Goal: Task Accomplishment & Management: Use online tool/utility

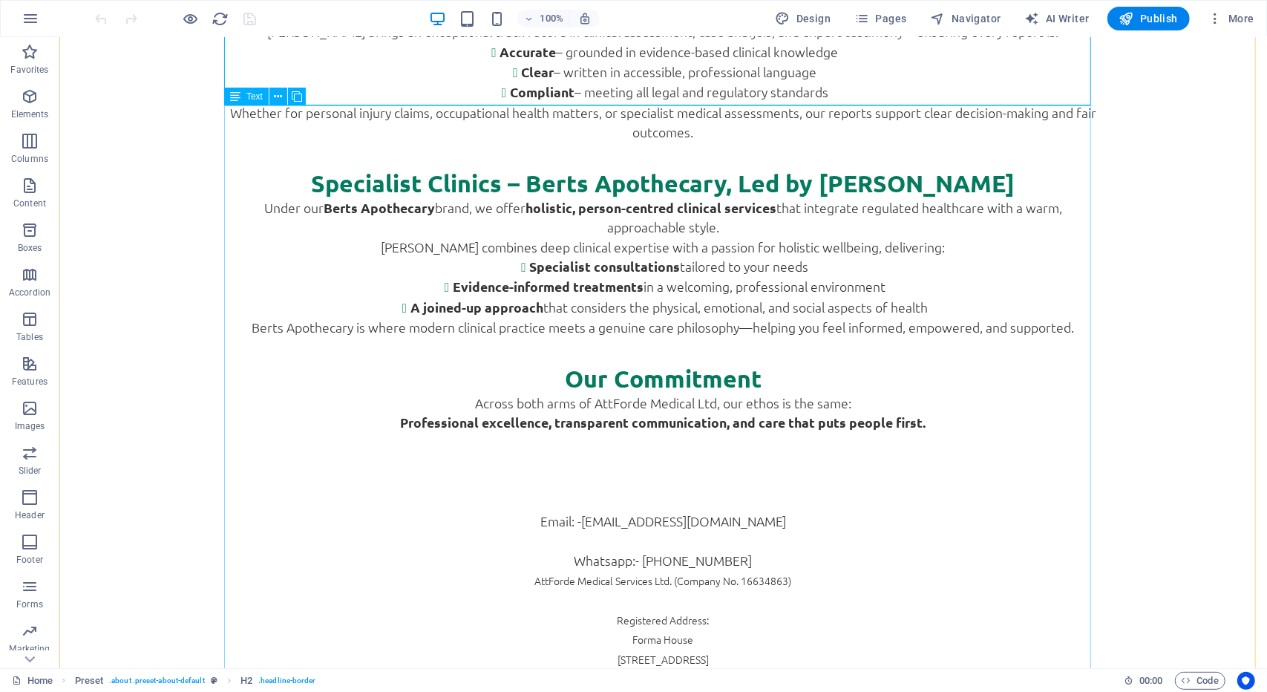
scroll to position [1122, 0]
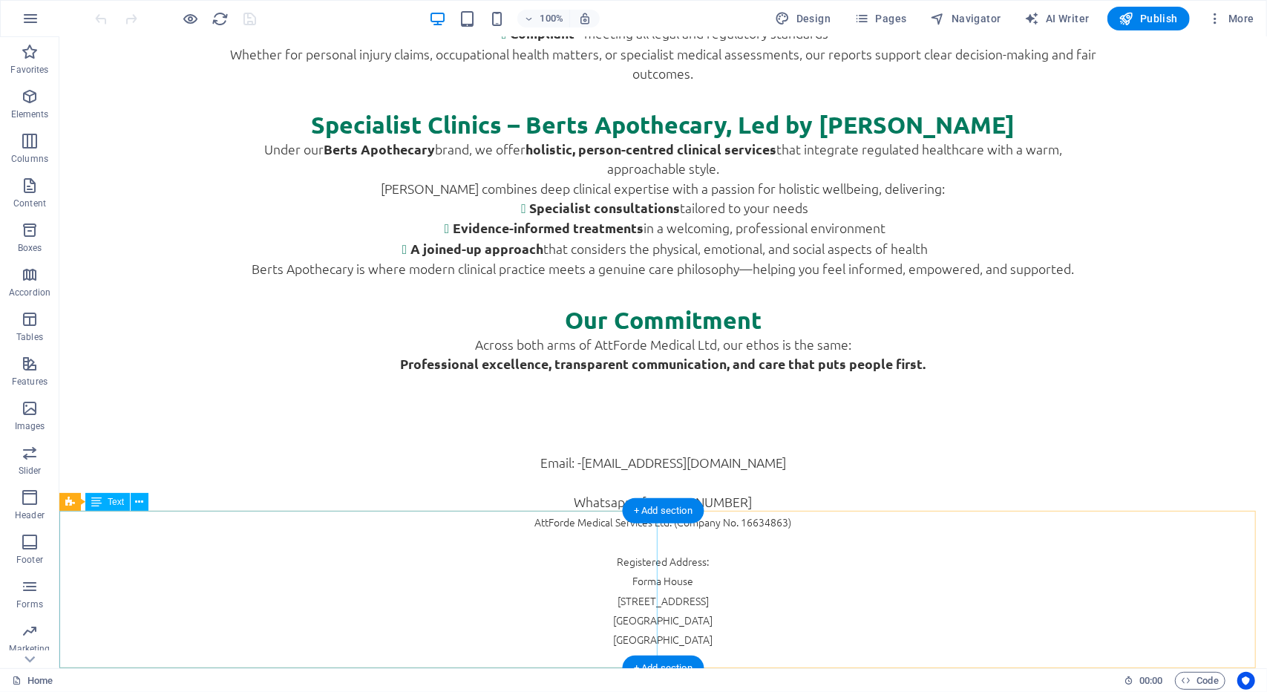
click at [432, 511] on div "Email: - [EMAIL_ADDRESS][DOMAIN_NAME] Whatsapp:- [PHONE_NUMBER]" at bounding box center [662, 481] width 1207 height 59
click at [411, 511] on div "Email: - [EMAIL_ADDRESS][DOMAIN_NAME] Whatsapp:- [PHONE_NUMBER]" at bounding box center [662, 481] width 1207 height 59
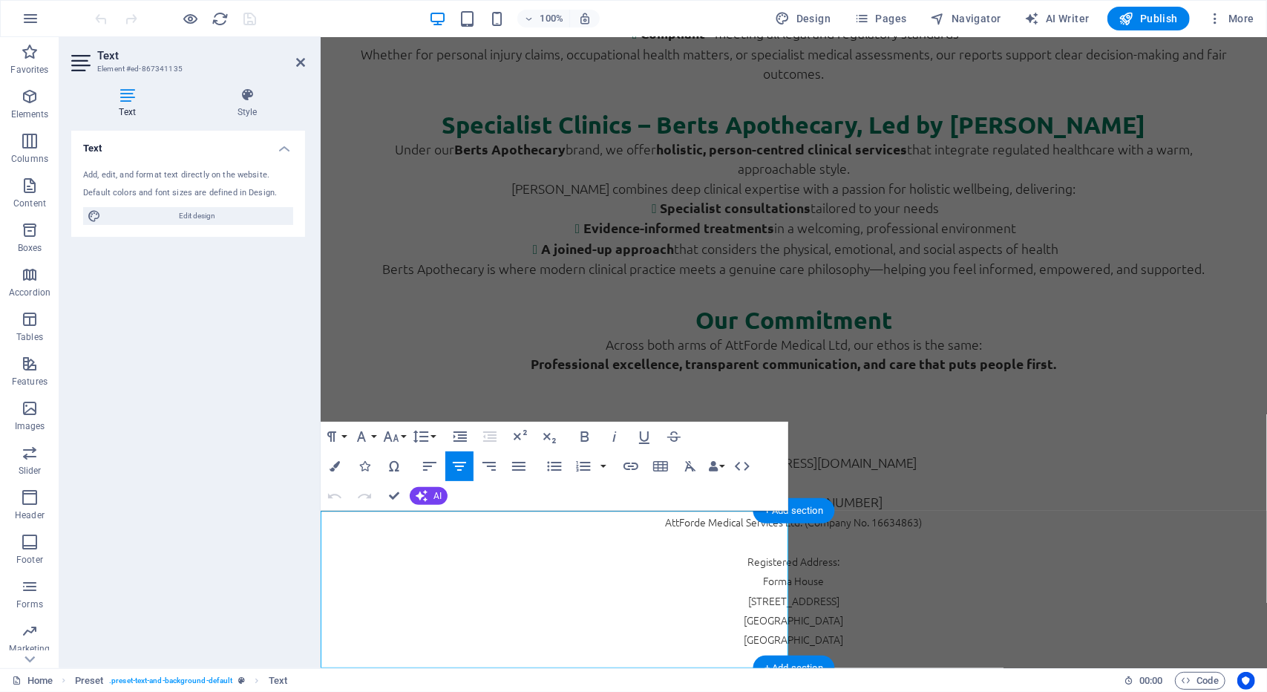
scroll to position [975, 0]
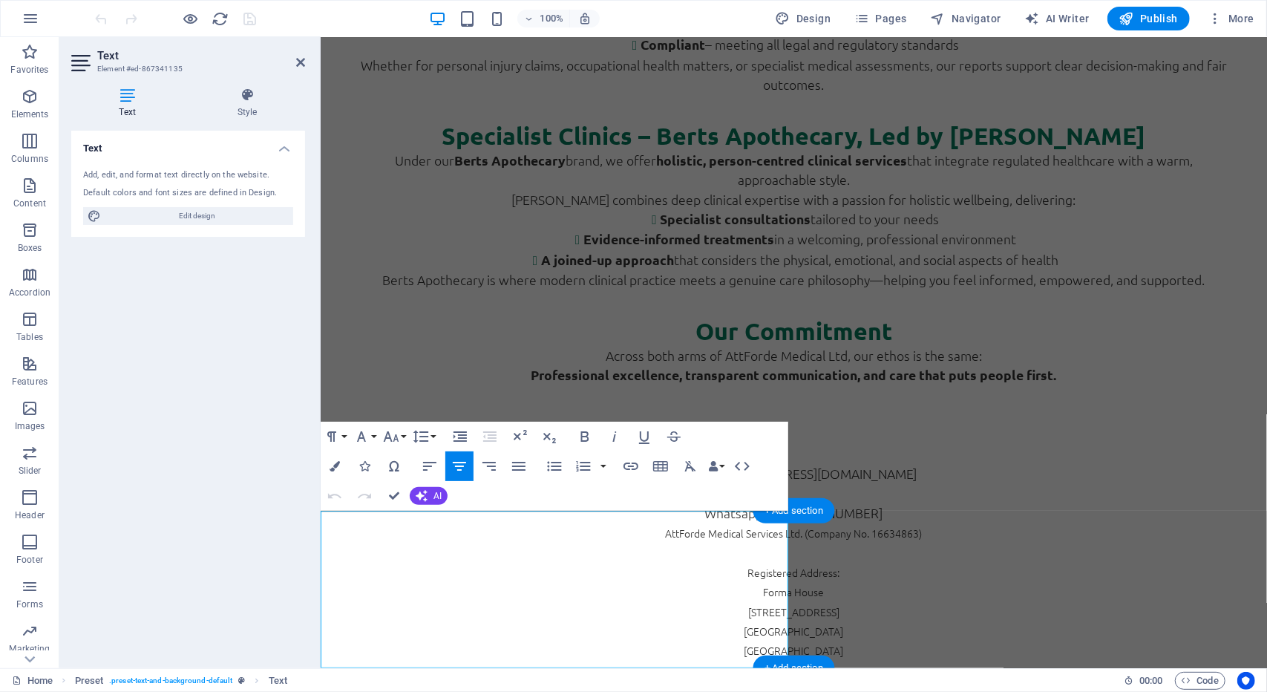
click at [655, 522] on p "Whatsapp:- [PHONE_NUMBER]" at bounding box center [793, 511] width 946 height 19
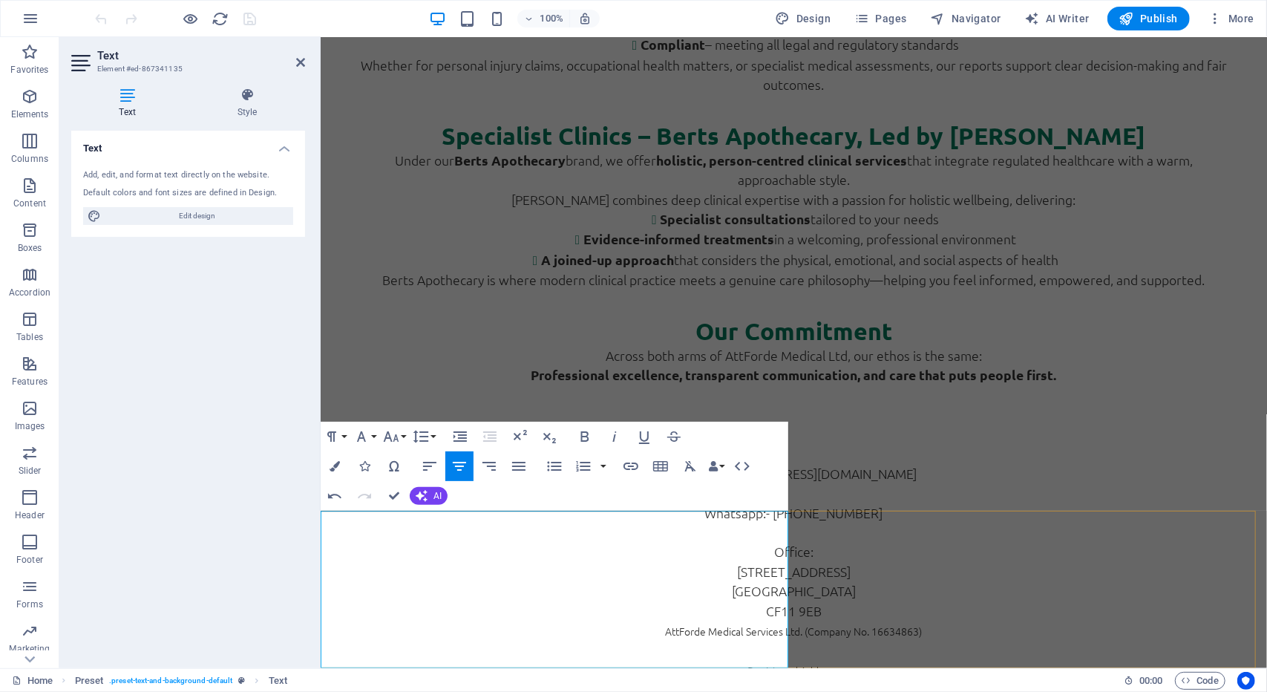
click at [773, 559] on span "Office:" at bounding box center [792, 550] width 39 height 17
click at [974, 463] on div "About us Welcome to AttForde Medical Ltd At AttForde Medical Ltd , we bring tog…" at bounding box center [793, 62] width 946 height 802
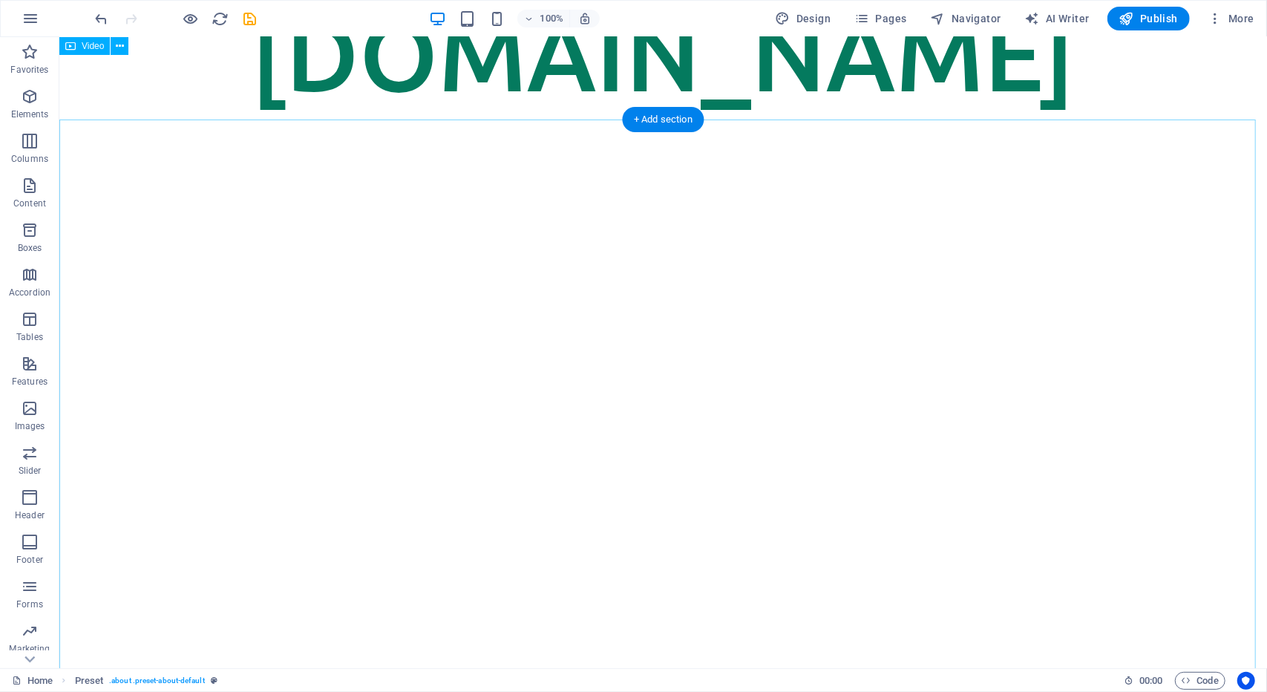
scroll to position [0, 0]
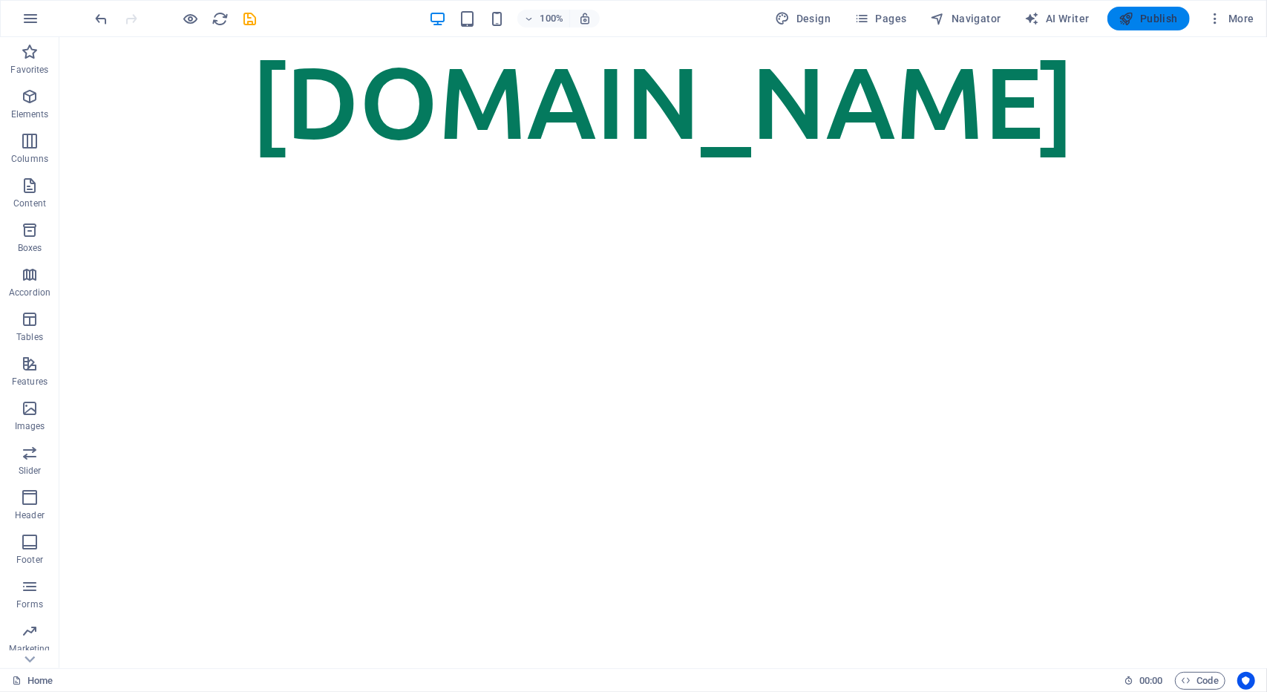
click at [1163, 22] on span "Publish" at bounding box center [1148, 18] width 59 height 15
